Goal: Navigation & Orientation: Understand site structure

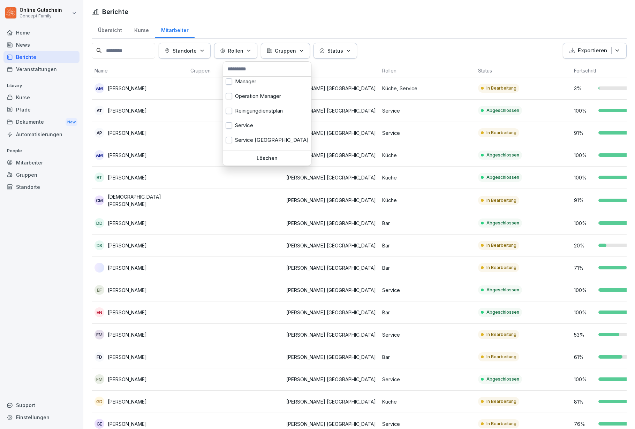
scroll to position [223, 0]
click at [247, 122] on div "Service" at bounding box center [267, 124] width 88 height 15
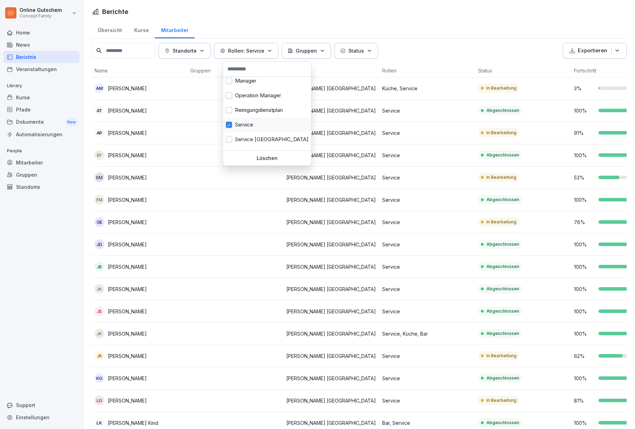
click at [598, 16] on html "Online Gutschein Concept Family Home News Berichte Veranstaltungen Library Kurs…" at bounding box center [317, 214] width 635 height 429
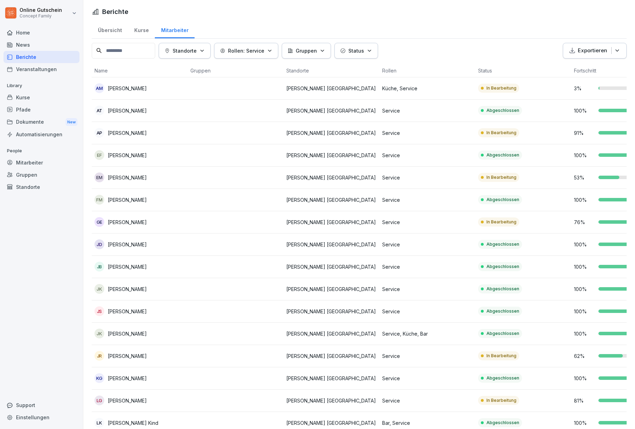
click at [614, 131] on div "91 %" at bounding box center [619, 132] width 90 height 7
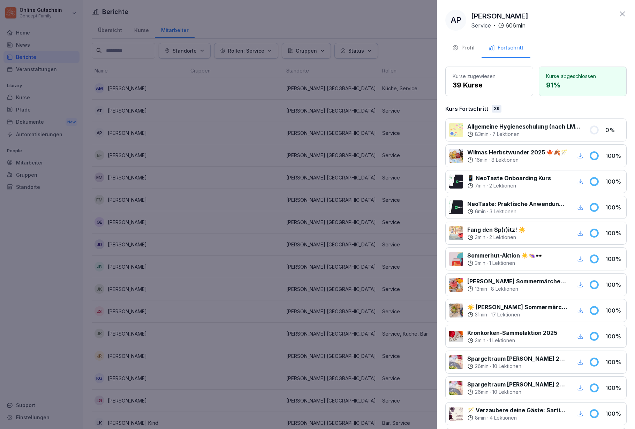
click at [223, 248] on div at bounding box center [317, 214] width 635 height 429
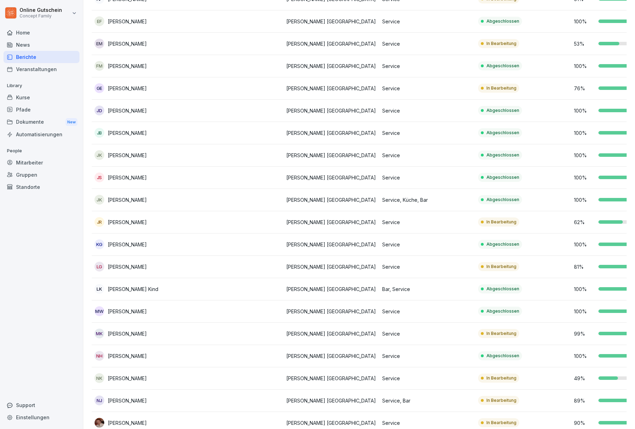
scroll to position [24, 0]
click at [606, 332] on div at bounding box center [617, 333] width 39 height 3
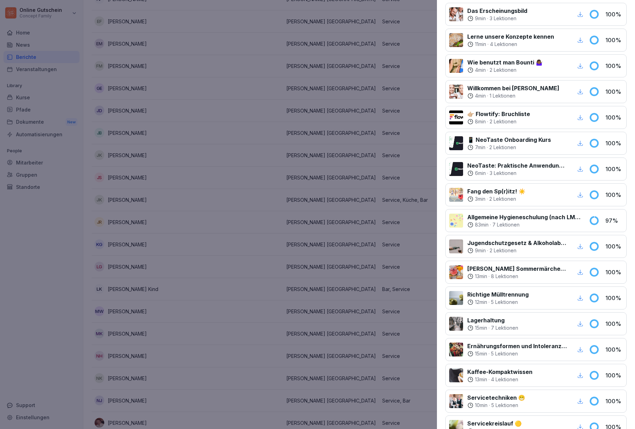
scroll to position [168, 0]
click at [365, 294] on div at bounding box center [317, 214] width 635 height 429
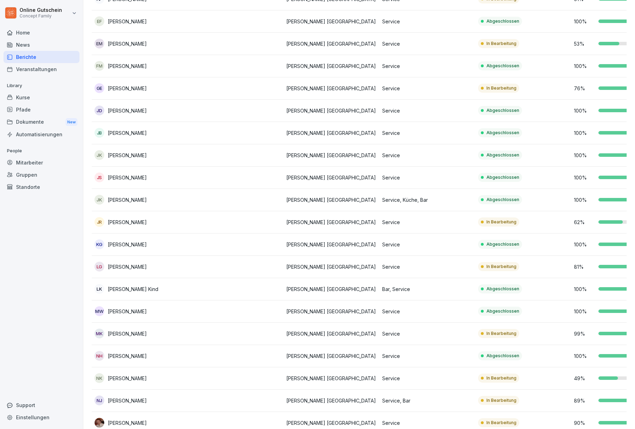
scroll to position [26, 0]
click at [620, 332] on div at bounding box center [617, 333] width 39 height 3
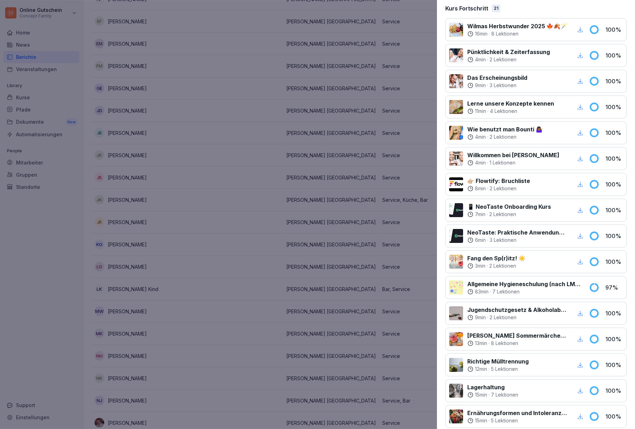
scroll to position [106, 0]
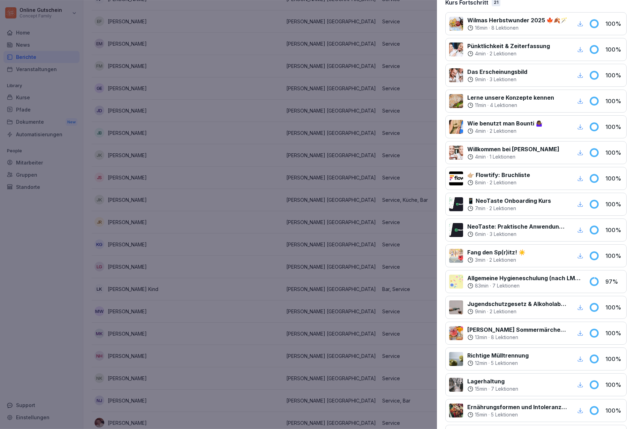
click at [323, 196] on div at bounding box center [317, 214] width 635 height 429
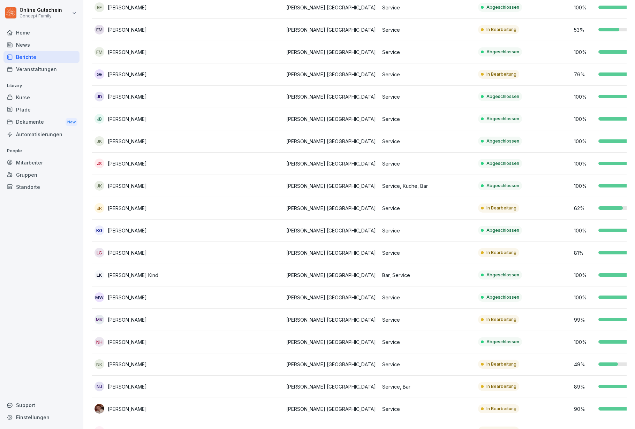
scroll to position [148, 0]
click at [595, 375] on td "89 %" at bounding box center [619, 386] width 96 height 22
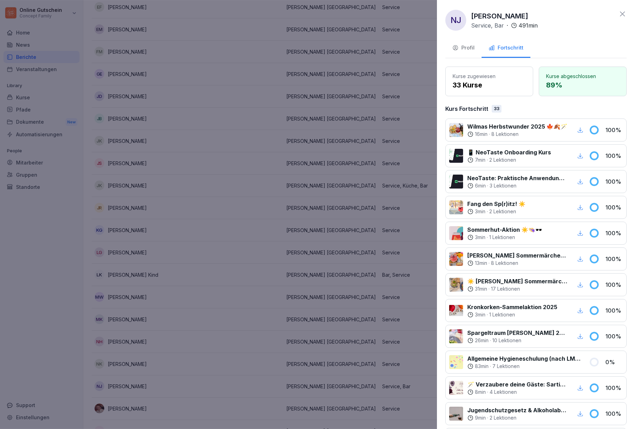
click at [356, 240] on div at bounding box center [317, 214] width 635 height 429
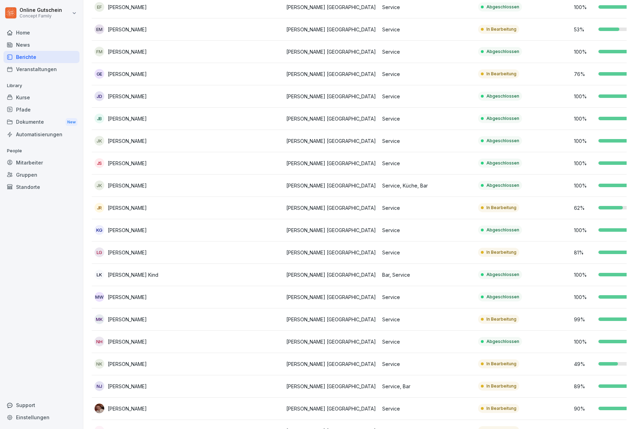
click at [608, 385] on div at bounding box center [615, 386] width 35 height 3
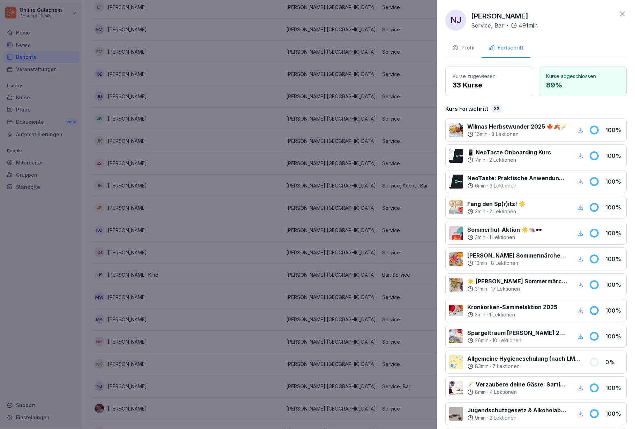
click at [348, 284] on div at bounding box center [317, 214] width 635 height 429
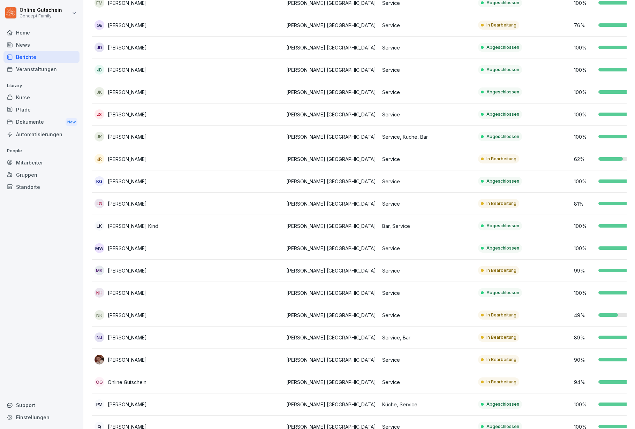
scroll to position [197, 0]
click at [609, 371] on td "94 %" at bounding box center [619, 382] width 96 height 22
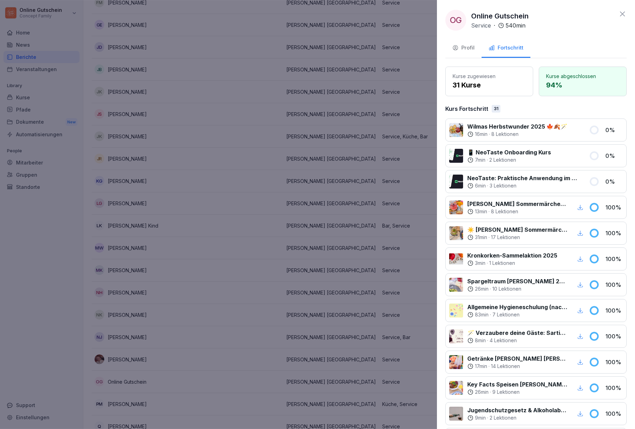
click at [349, 172] on div at bounding box center [317, 214] width 635 height 429
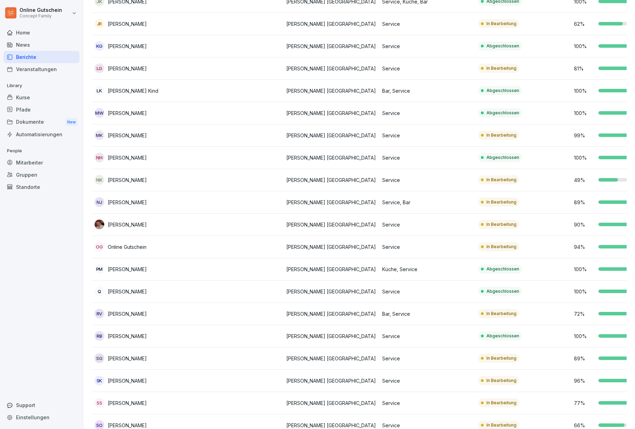
scroll to position [333, 0]
click at [614, 399] on div "77 %" at bounding box center [619, 402] width 90 height 7
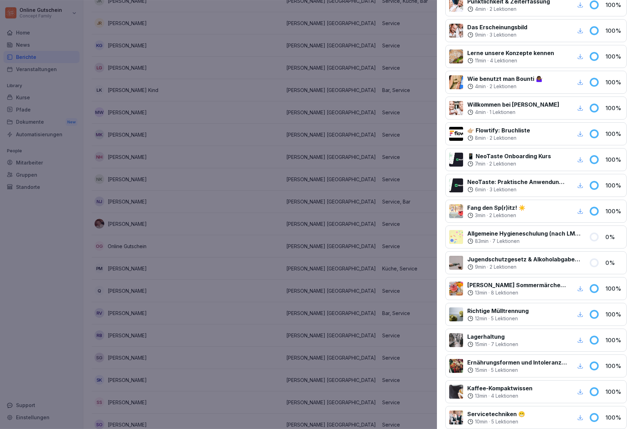
scroll to position [140, 0]
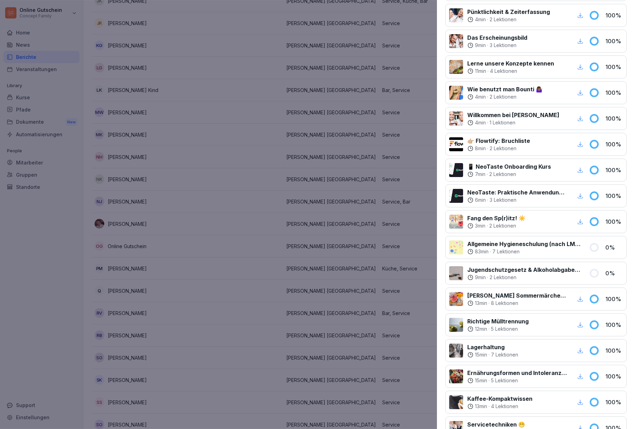
click at [330, 290] on div at bounding box center [317, 214] width 635 height 429
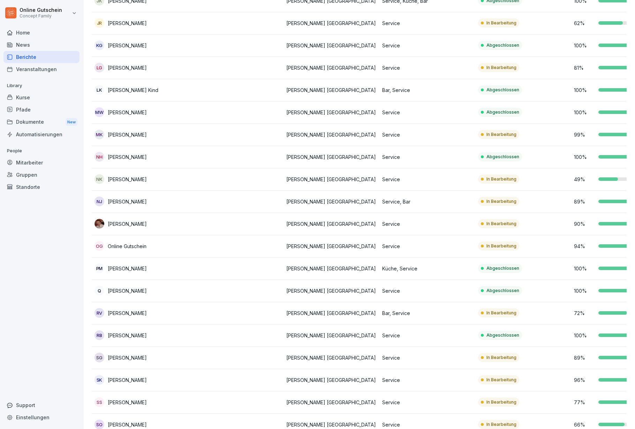
click at [615, 401] on div at bounding box center [613, 402] width 31 height 3
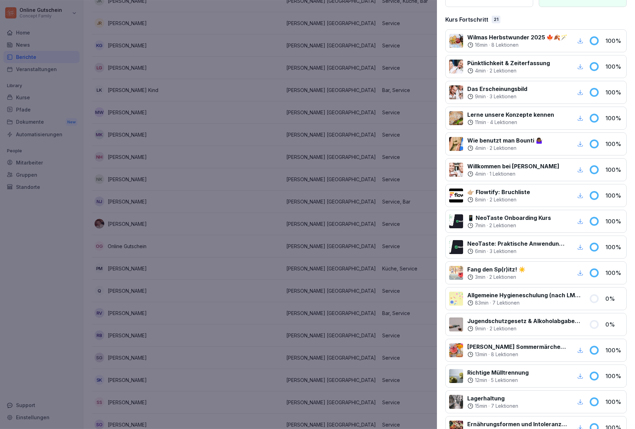
scroll to position [94, 0]
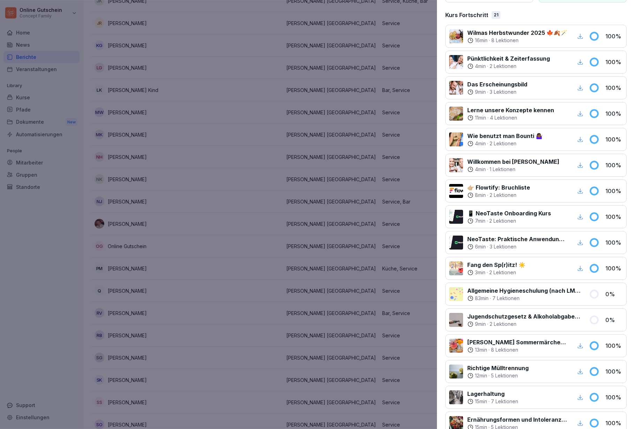
click at [376, 181] on div at bounding box center [317, 214] width 635 height 429
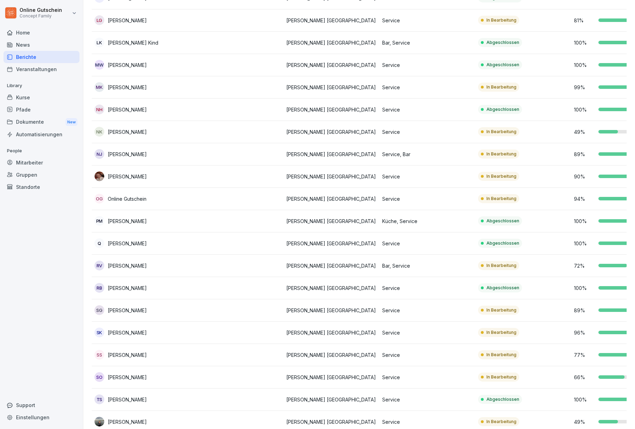
scroll to position [383, 0]
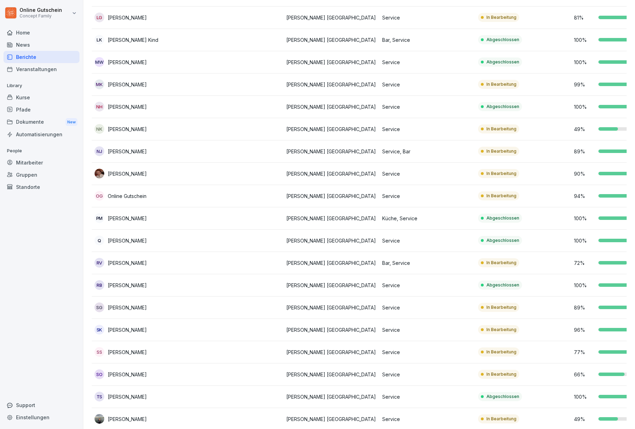
click at [613, 373] on div at bounding box center [611, 374] width 26 height 3
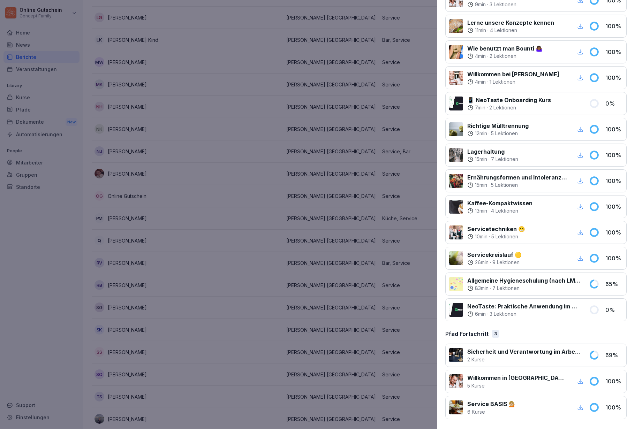
scroll to position [259, 0]
click at [319, 174] on div at bounding box center [317, 214] width 635 height 429
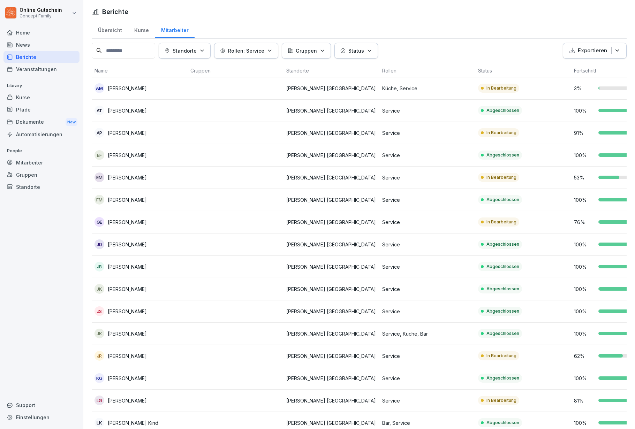
scroll to position [0, 0]
click at [24, 116] on div "Dokumente New" at bounding box center [41, 122] width 76 height 13
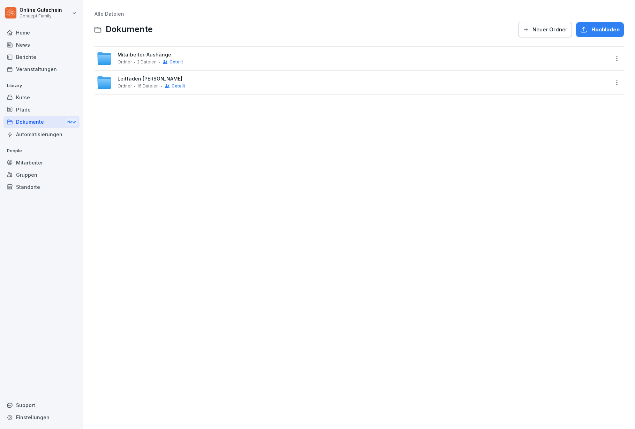
click at [162, 87] on div at bounding box center [161, 86] width 1 height 1
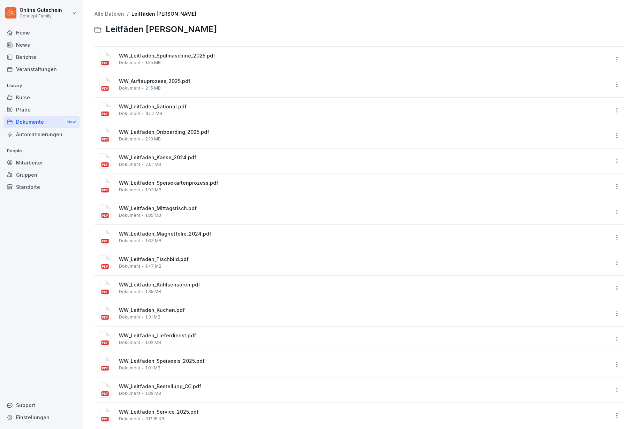
click at [45, 123] on div "Dokumente New" at bounding box center [41, 122] width 76 height 13
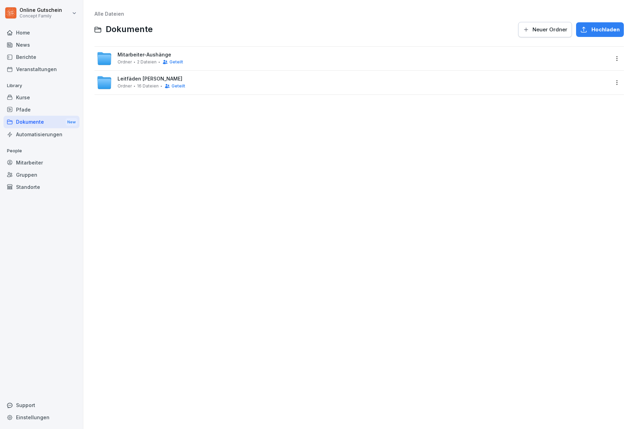
click at [169, 60] on div "Mitarbeiter-Aushänge Ordner 2 Dateien Geteilt" at bounding box center [150, 58] width 66 height 13
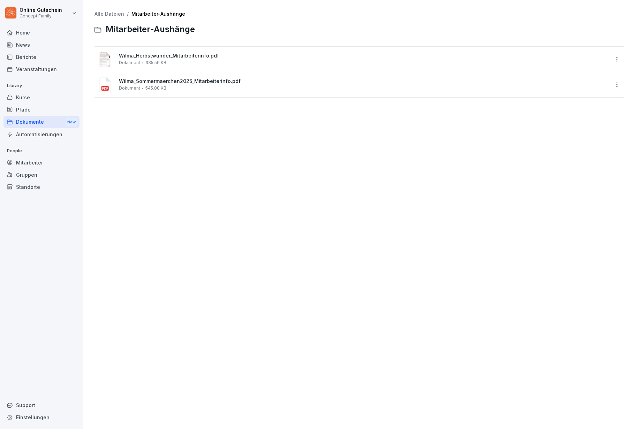
click at [31, 318] on div "Home News Berichte Veranstaltungen Library Kurse Pfade Dokumente New Automatisi…" at bounding box center [41, 223] width 76 height 403
click at [34, 161] on div "Mitarbeiter" at bounding box center [41, 163] width 76 height 12
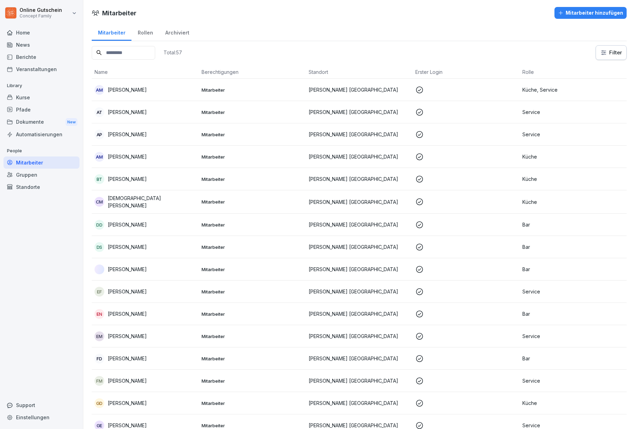
click at [41, 95] on div "Kurse" at bounding box center [41, 97] width 76 height 12
click at [150, 32] on div "Rollen" at bounding box center [145, 32] width 28 height 18
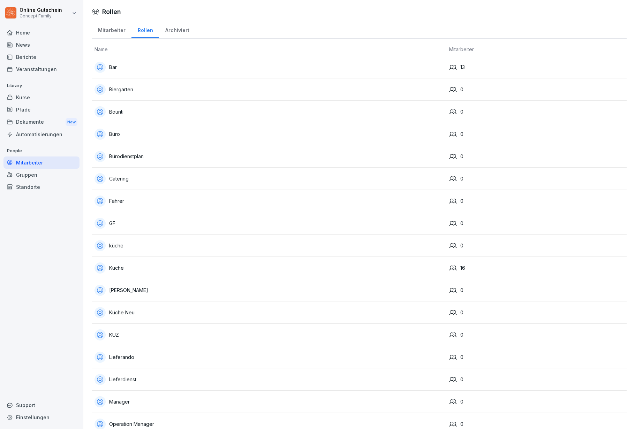
click at [110, 32] on div "Mitarbeiter" at bounding box center [112, 30] width 40 height 18
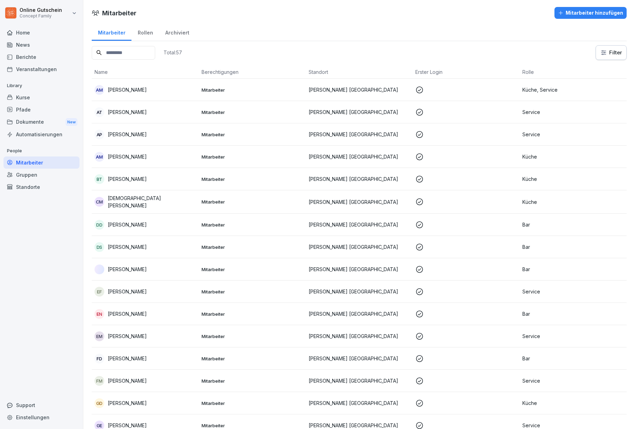
click at [38, 54] on div "Berichte" at bounding box center [41, 57] width 76 height 12
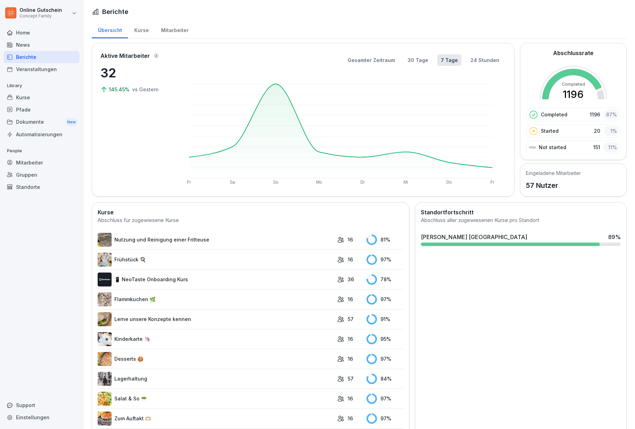
click at [148, 24] on div "Kurse" at bounding box center [141, 30] width 27 height 18
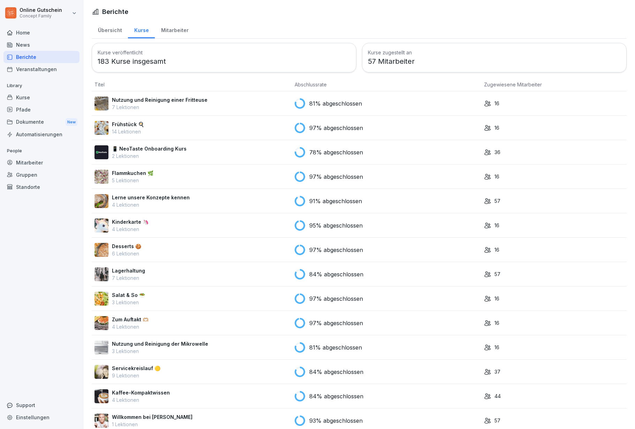
click at [188, 30] on div "Mitarbeiter" at bounding box center [175, 30] width 40 height 18
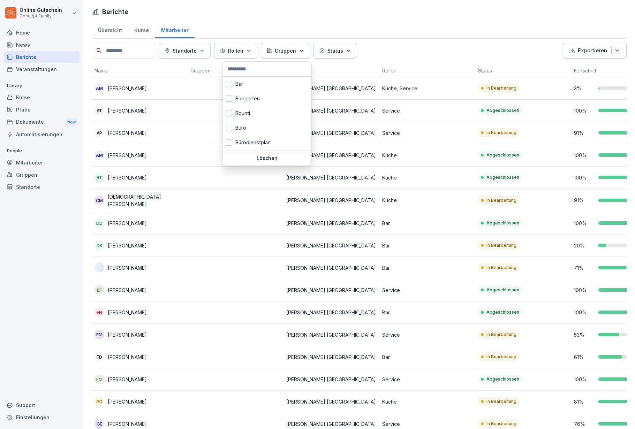
click at [241, 83] on div "Bar" at bounding box center [267, 84] width 88 height 15
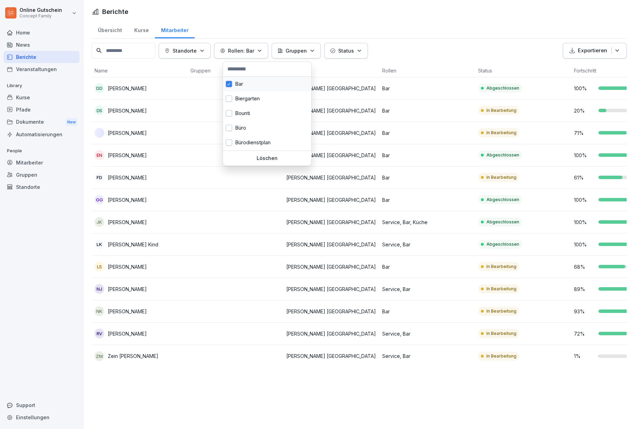
click at [577, 384] on html "Online Gutschein Concept Family Home News Berichte Veranstaltungen Library Kurs…" at bounding box center [317, 214] width 635 height 429
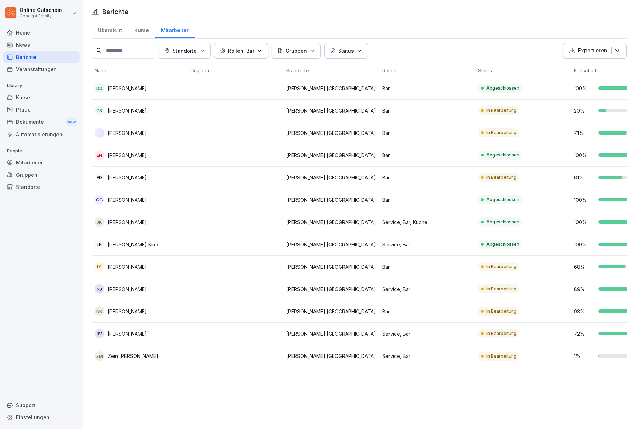
click at [602, 353] on td "1 %" at bounding box center [619, 356] width 96 height 22
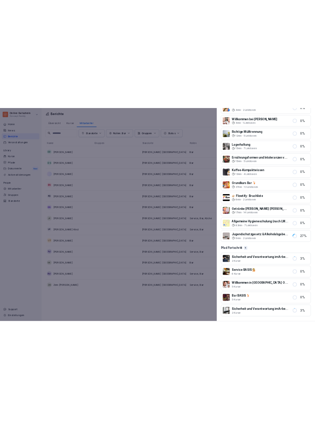
scroll to position [363, 0]
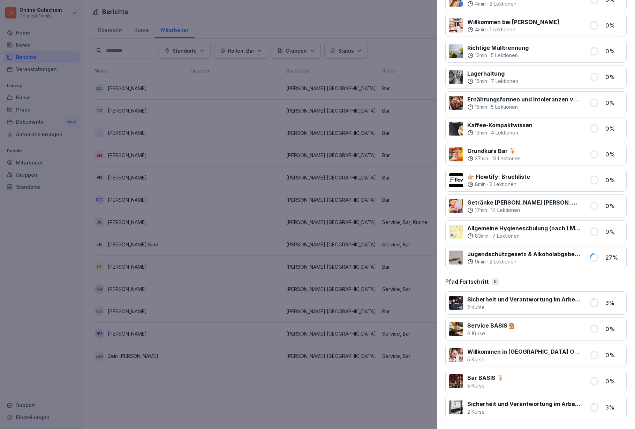
click at [306, 376] on div at bounding box center [317, 214] width 635 height 429
